Goal: Entertainment & Leisure: Browse casually

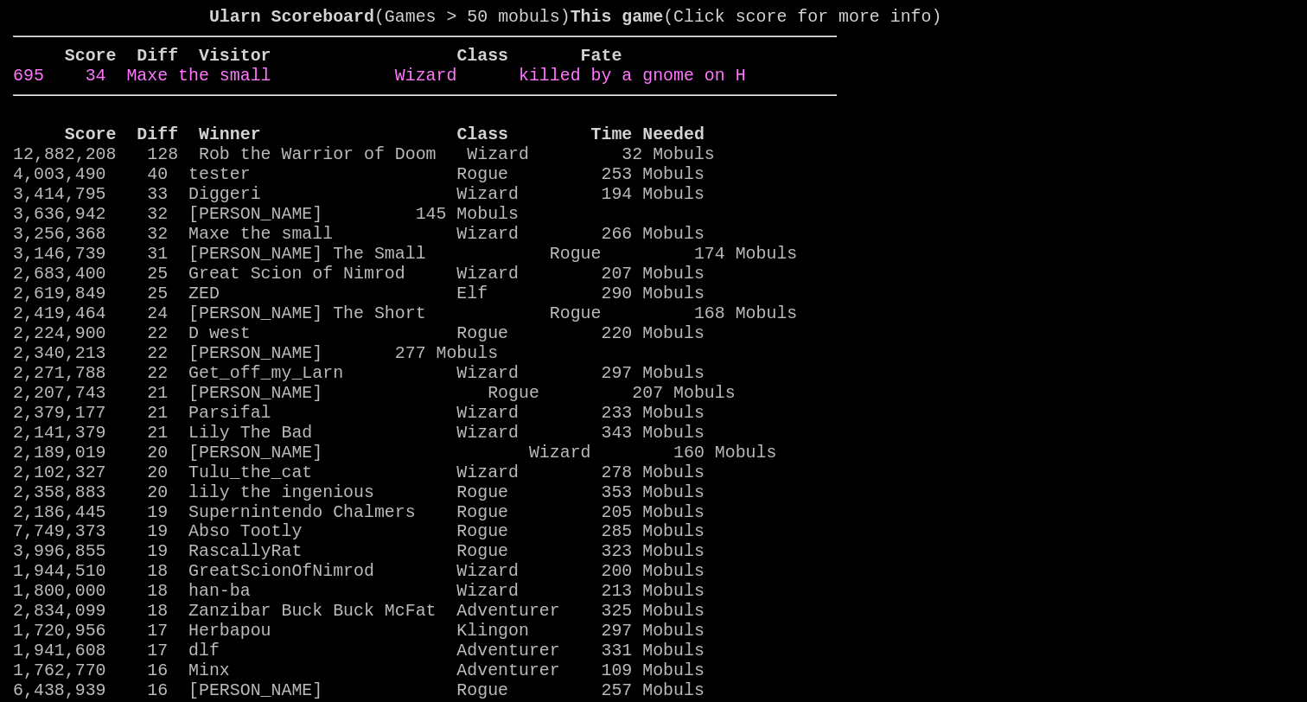
click at [676, 86] on link "695 34 Maxe the small Wizard killed by a gnome on H" at bounding box center [379, 76] width 732 height 20
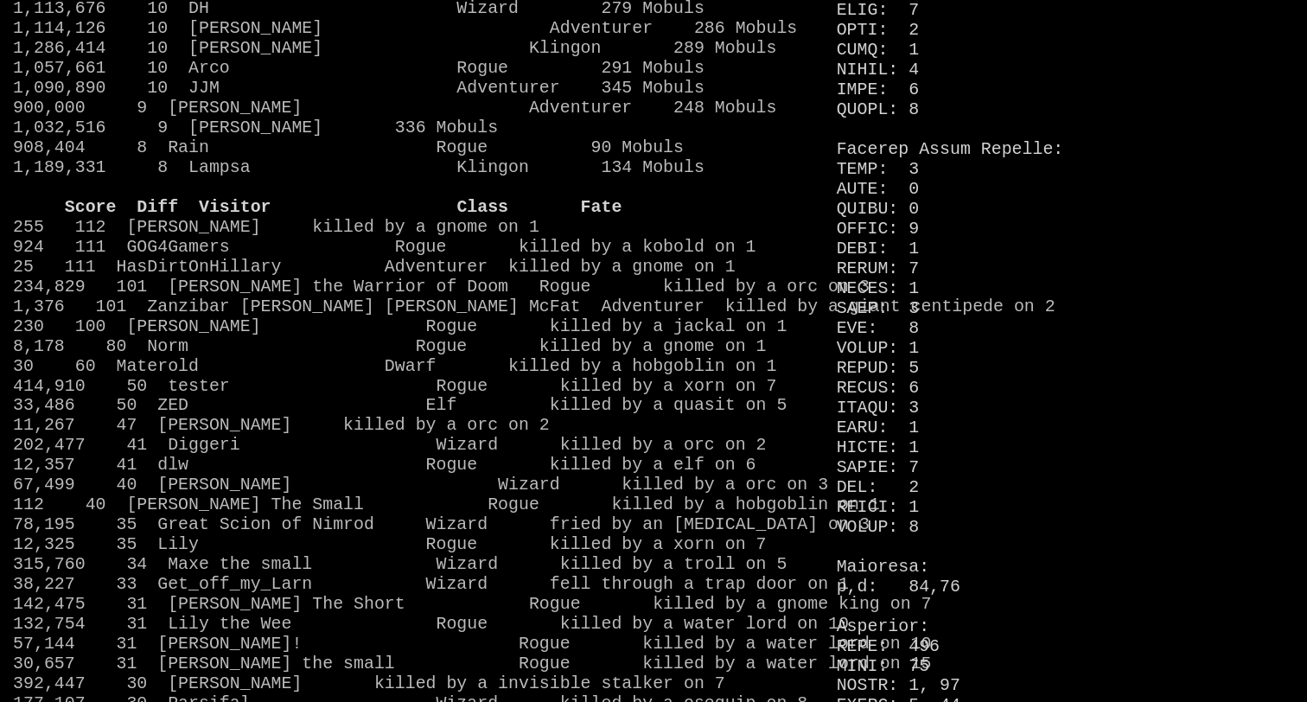
scroll to position [1392, 0]
